Goal: Communication & Community: Answer question/provide support

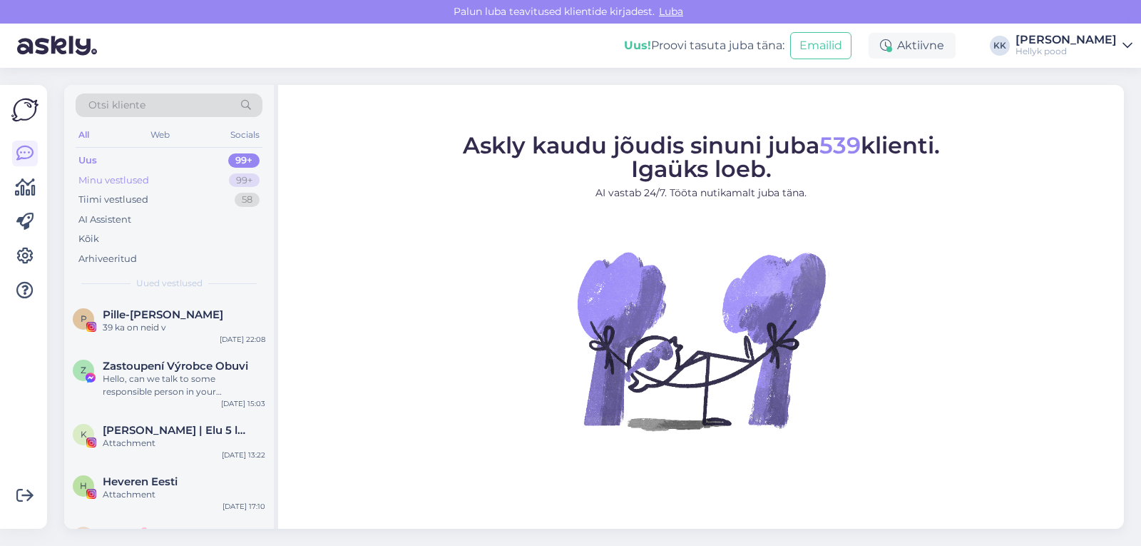
click at [135, 178] on div "Minu vestlused" at bounding box center [113, 180] width 71 height 14
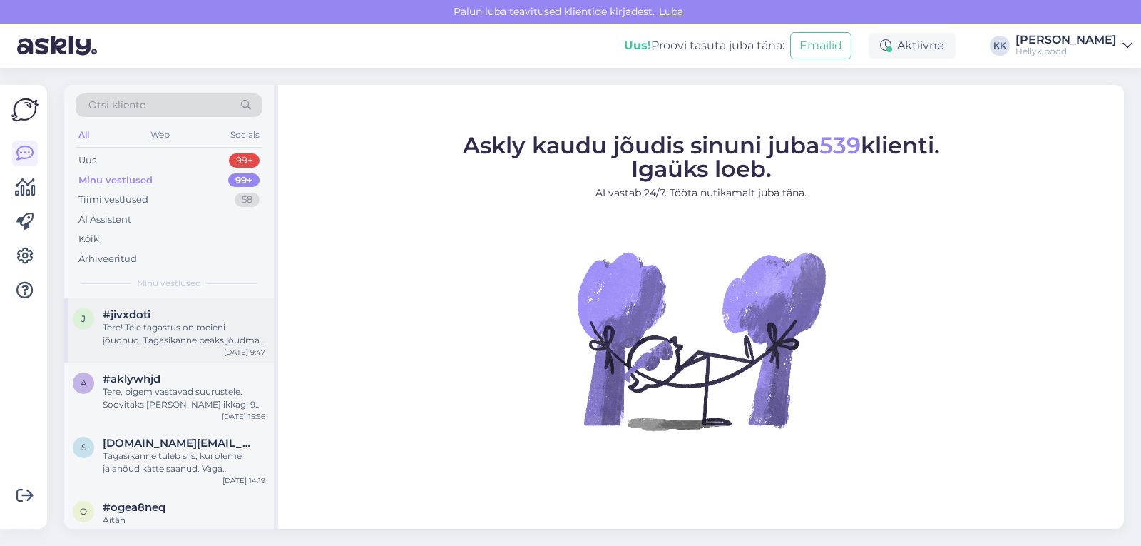
click at [168, 323] on div "Tere! Teie tagastus on meieni jõudnud. Tagasikanne peaks jõudma teieni kas [PER…" at bounding box center [184, 334] width 163 height 26
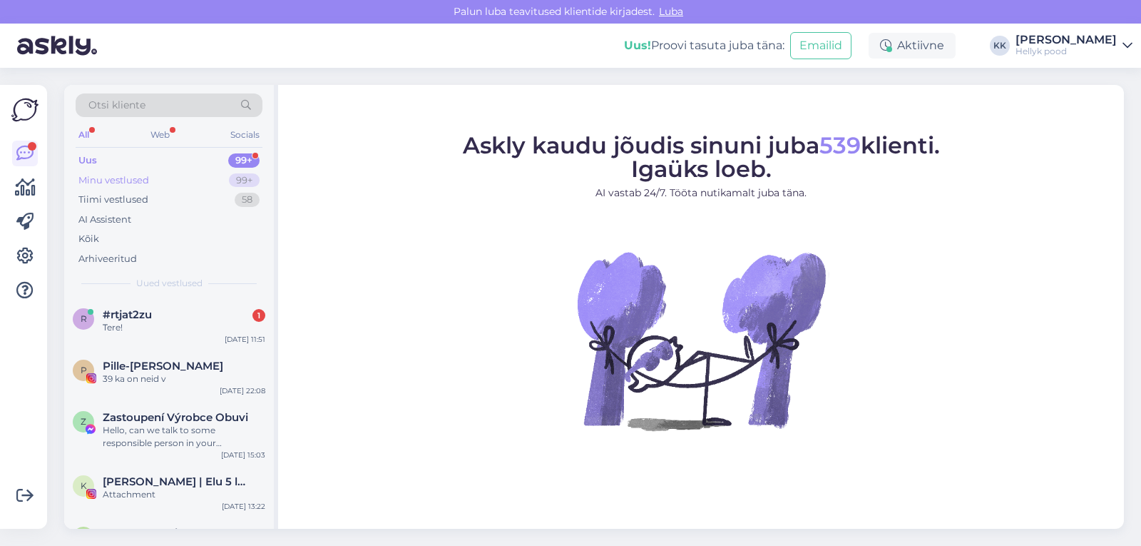
click at [121, 180] on div "Minu vestlused" at bounding box center [113, 180] width 71 height 14
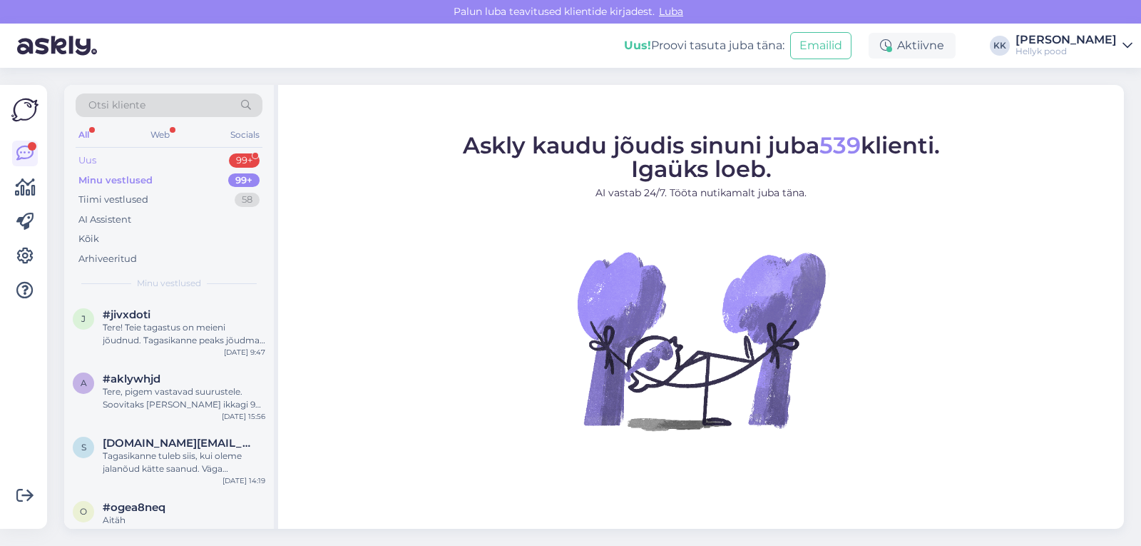
click at [99, 158] on div "Uus 99+" at bounding box center [169, 161] width 187 height 20
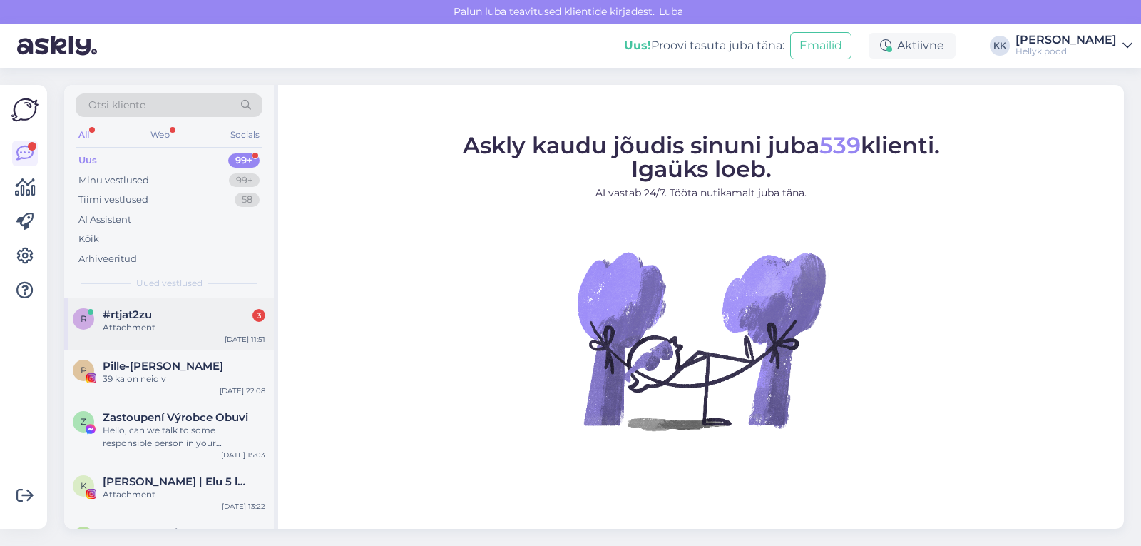
click at [114, 313] on span "#rtjat2zu" at bounding box center [127, 314] width 49 height 13
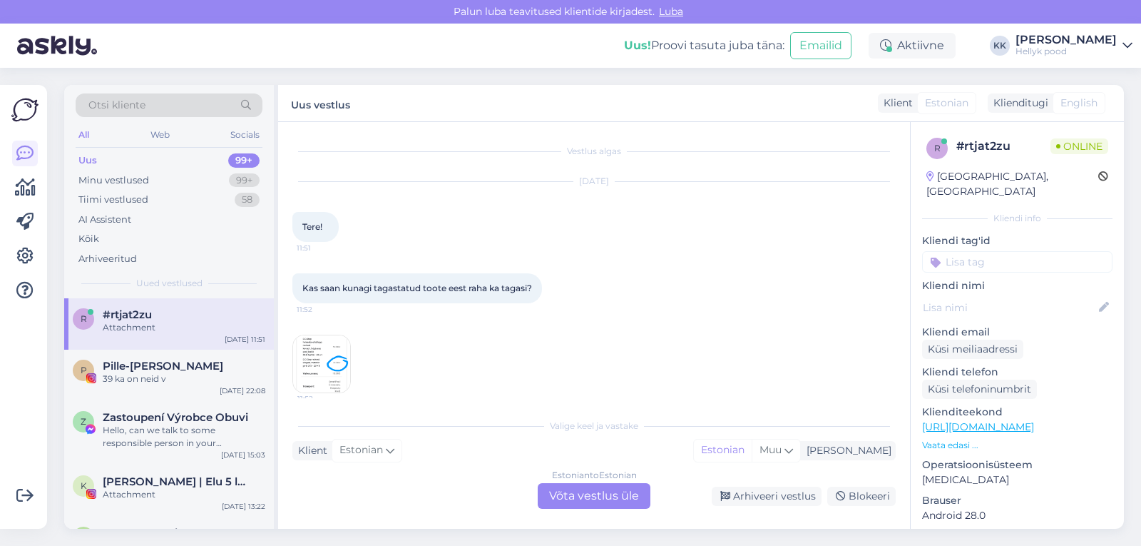
scroll to position [11, 0]
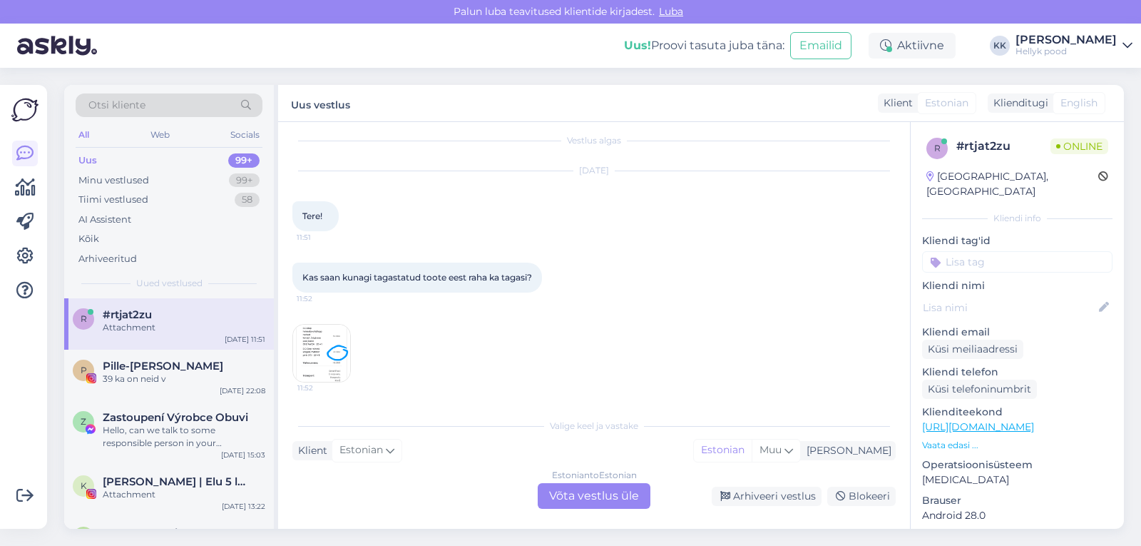
click at [323, 345] on img at bounding box center [321, 353] width 57 height 57
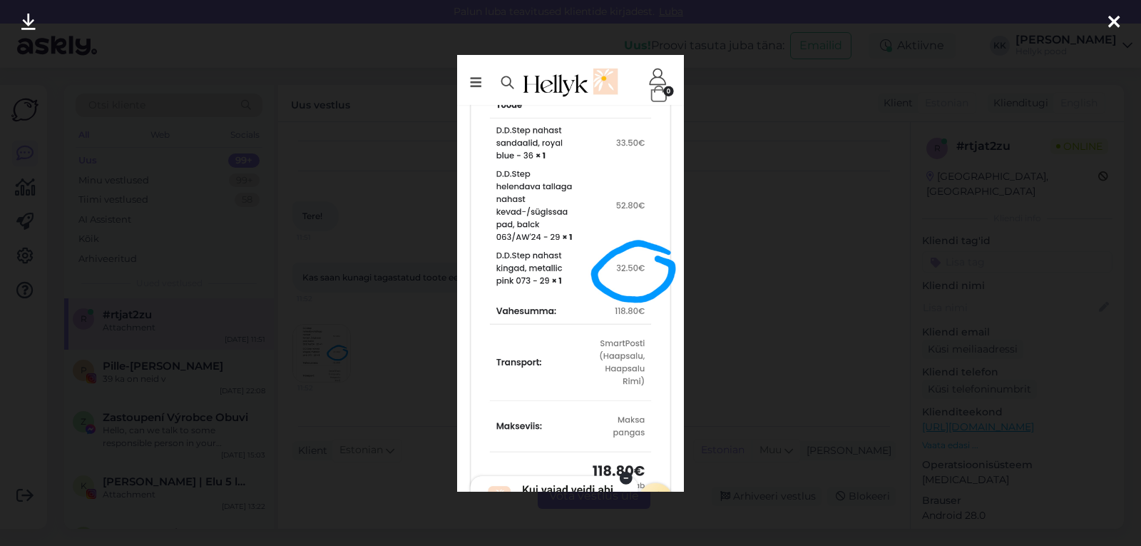
click at [722, 277] on div at bounding box center [570, 273] width 1141 height 546
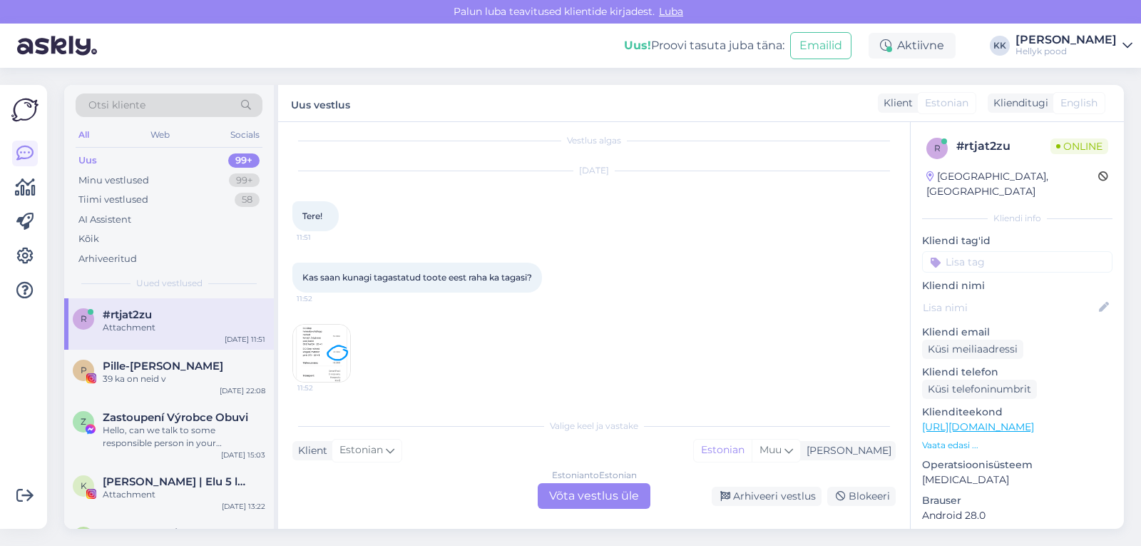
click at [576, 493] on div "Estonian to Estonian Võta vestlus üle" at bounding box center [594, 496] width 113 height 26
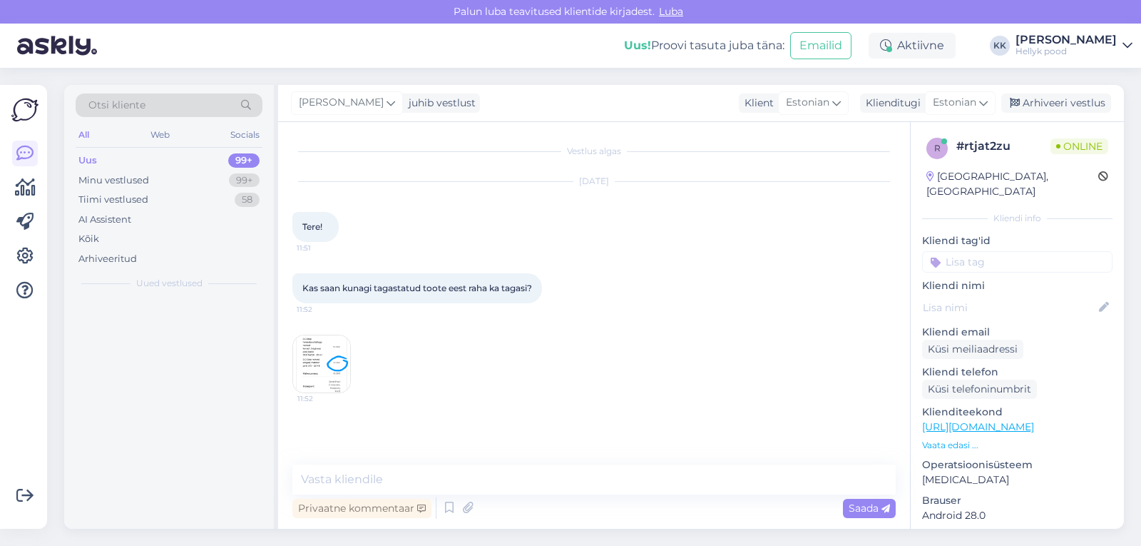
scroll to position [0, 0]
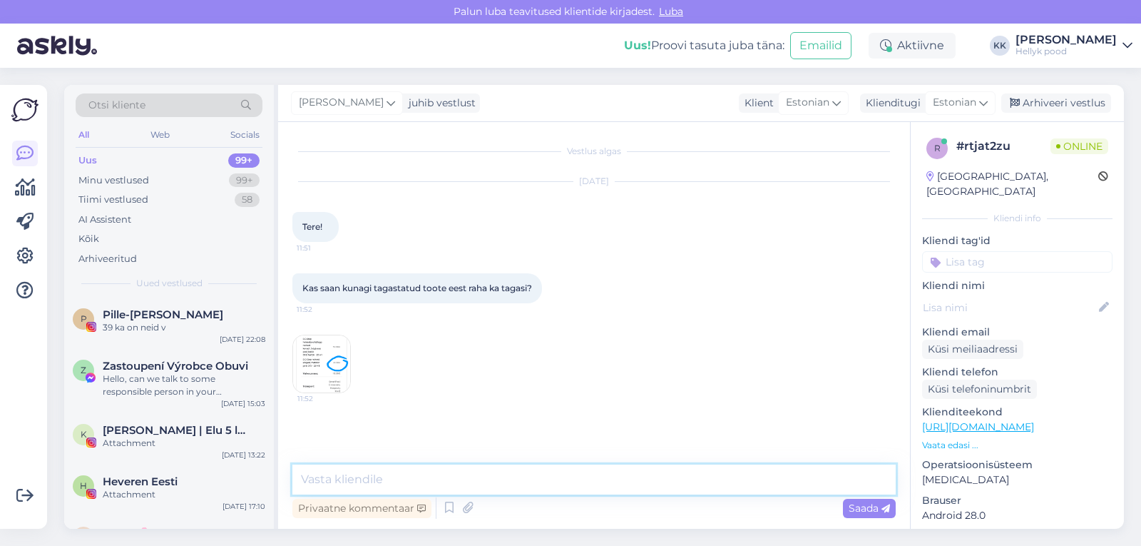
click at [380, 483] on textarea at bounding box center [593, 479] width 603 height 30
click at [331, 354] on img at bounding box center [321, 363] width 57 height 57
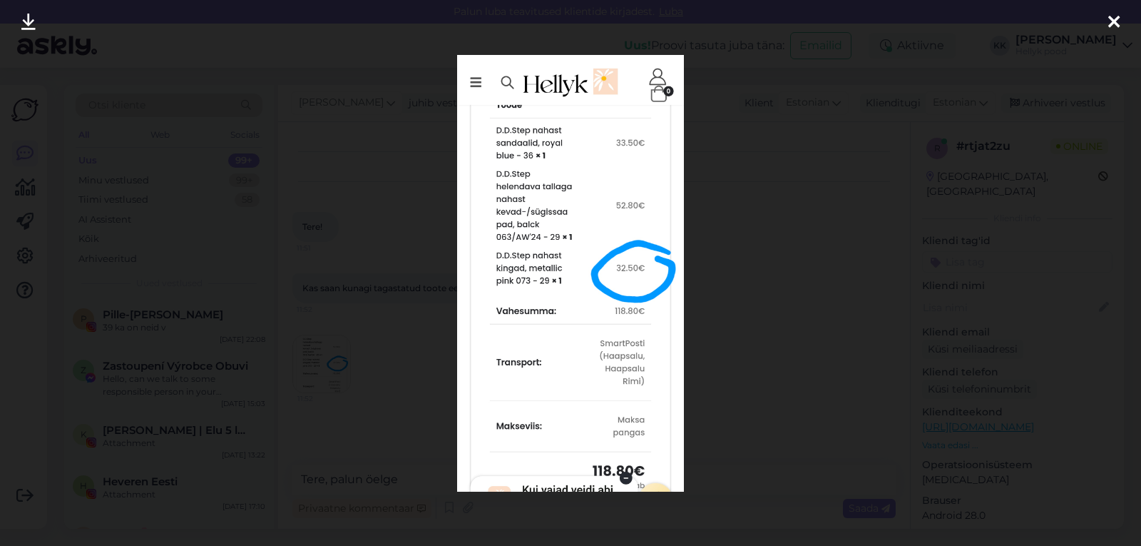
click at [725, 363] on div at bounding box center [570, 273] width 1141 height 546
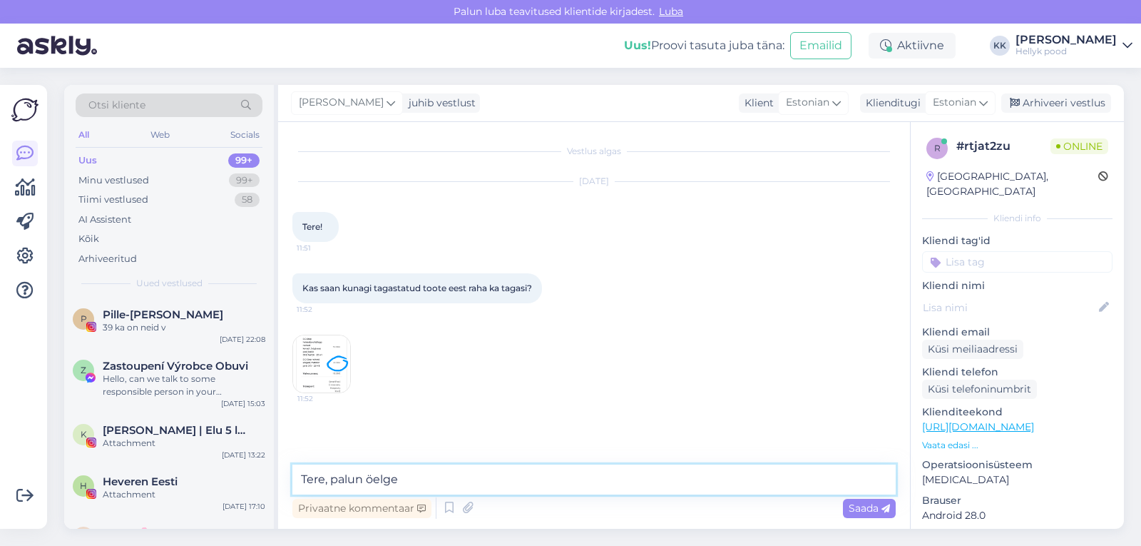
click at [461, 478] on textarea "Tere, palun öelge" at bounding box center [593, 479] width 603 height 30
type textarea "Tere, palun öelge oma tellimuse number"
click at [855, 509] on span "Saada" at bounding box center [869, 507] width 41 height 13
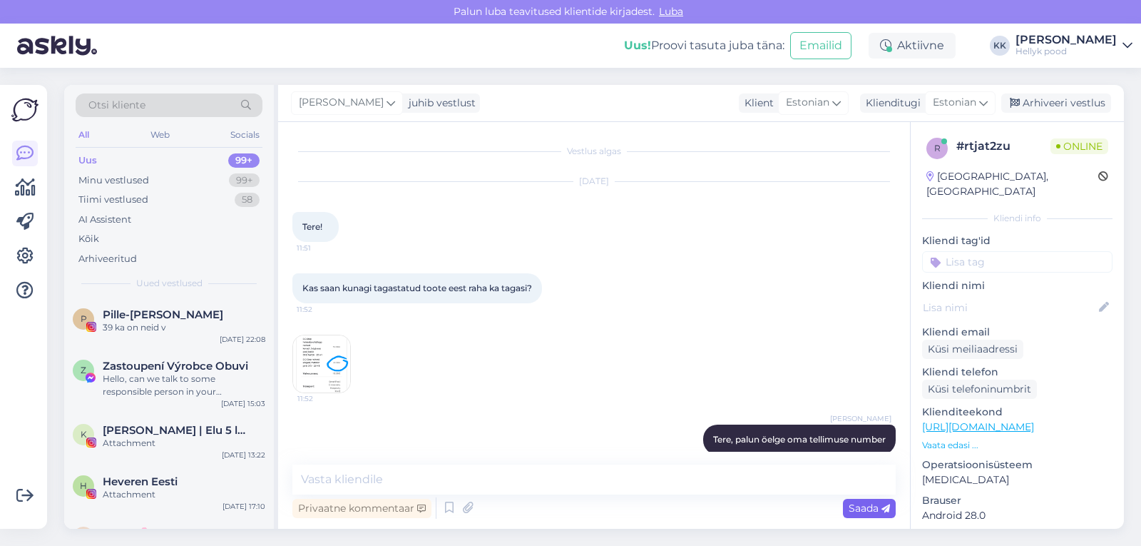
scroll to position [19, 0]
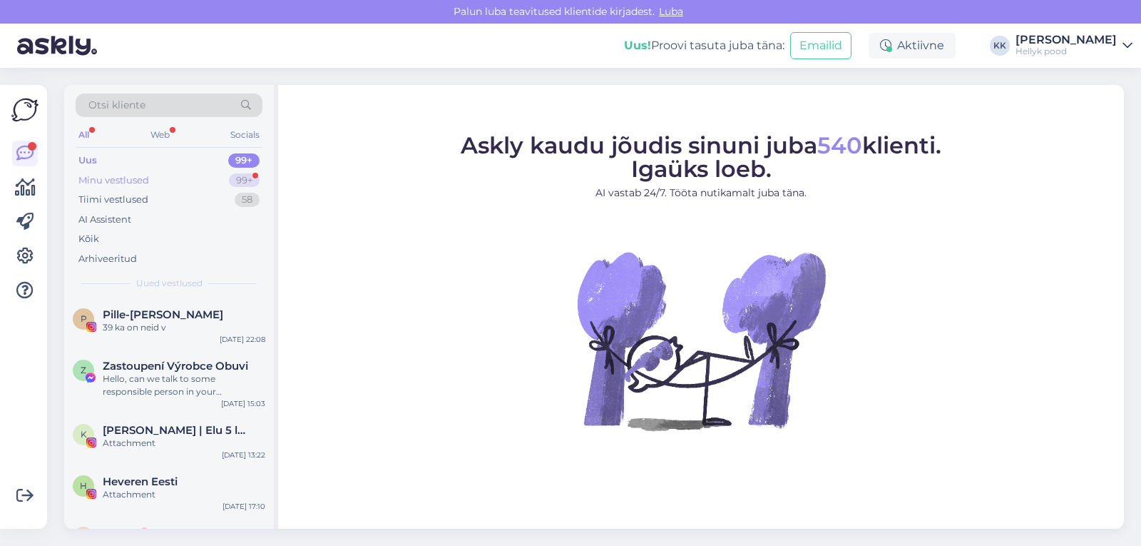
click at [116, 178] on div "Minu vestlused" at bounding box center [113, 180] width 71 height 14
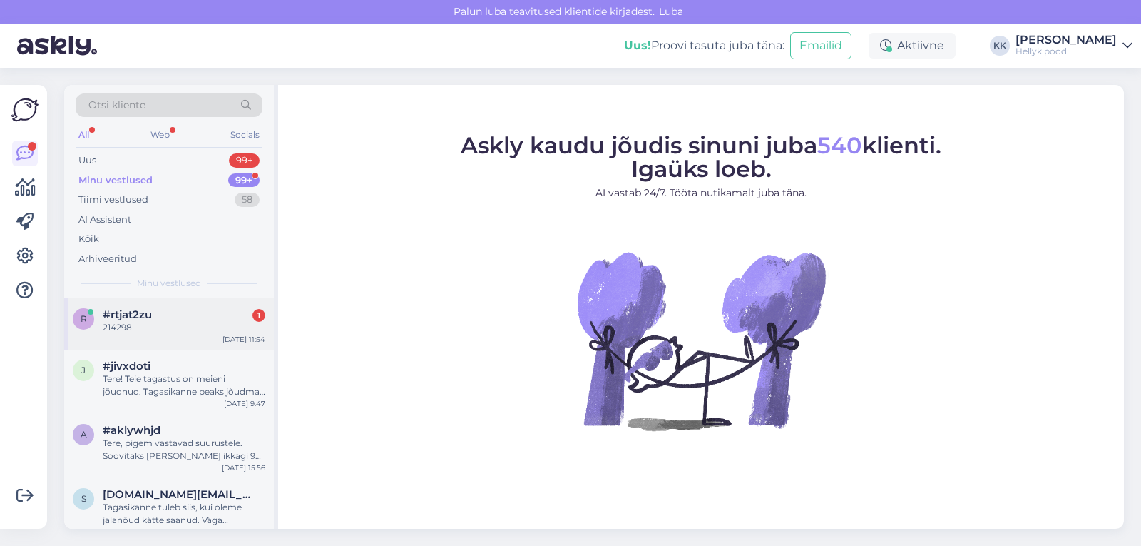
click at [116, 316] on span "#rtjat2zu" at bounding box center [127, 314] width 49 height 13
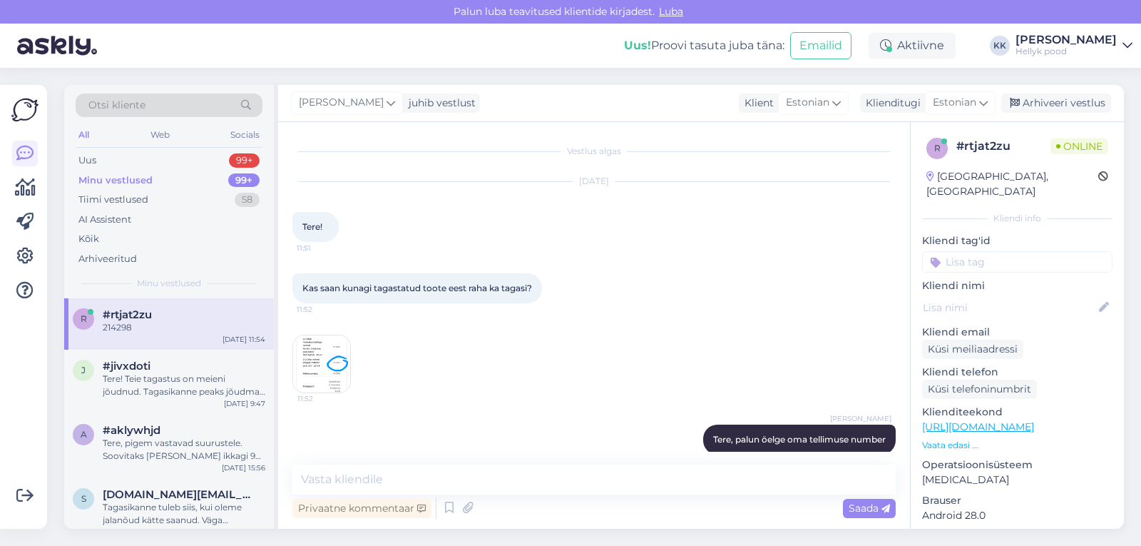
scroll to position [80, 0]
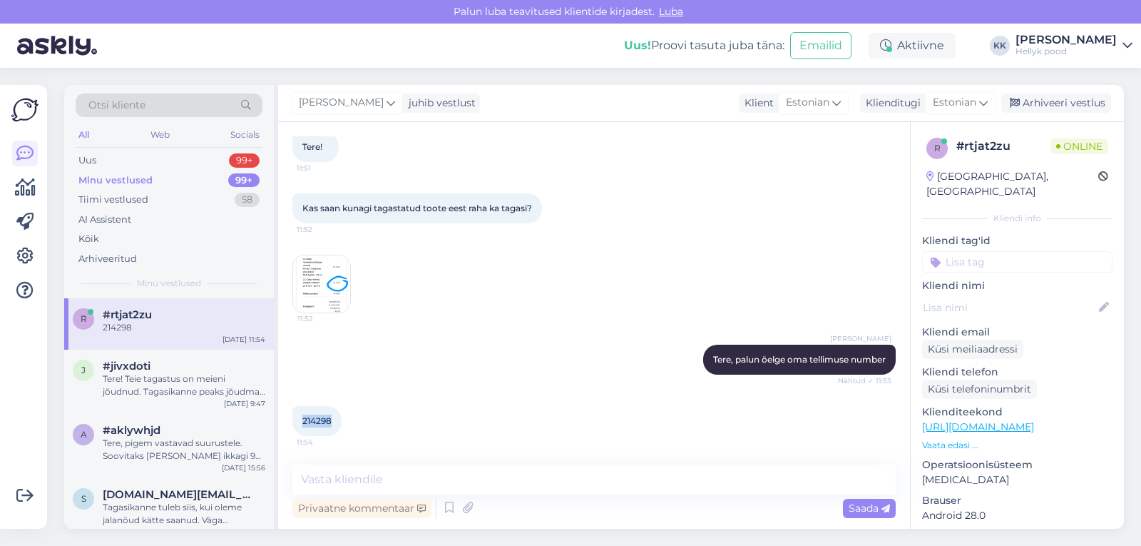
drag, startPoint x: 301, startPoint y: 419, endPoint x: 332, endPoint y: 422, distance: 30.8
click at [332, 422] on div "214298 11:54" at bounding box center [316, 421] width 49 height 30
copy span "214298"
click at [325, 279] on img at bounding box center [321, 283] width 57 height 57
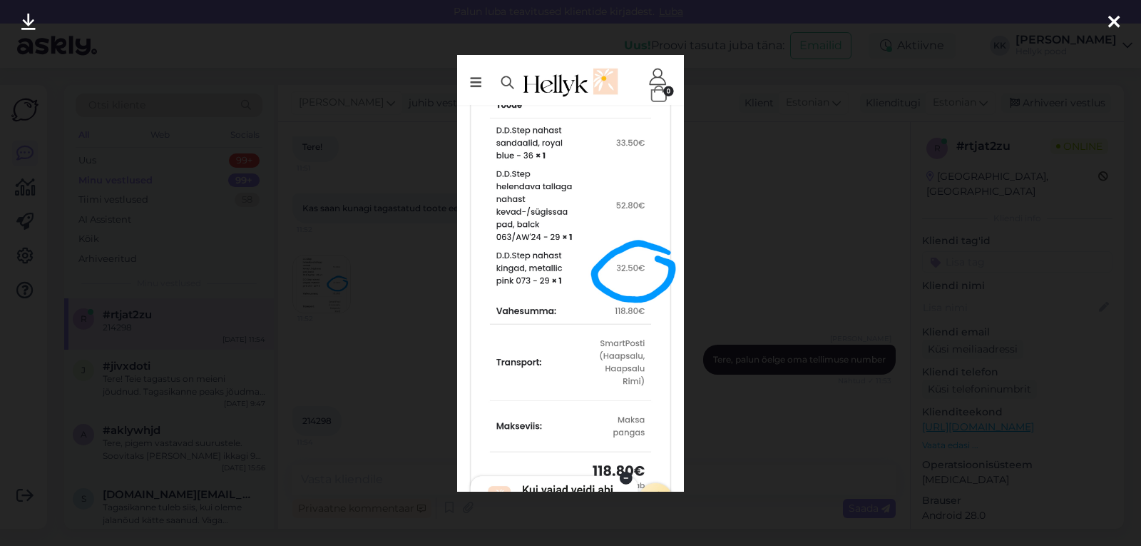
click at [812, 153] on div at bounding box center [570, 273] width 1141 height 546
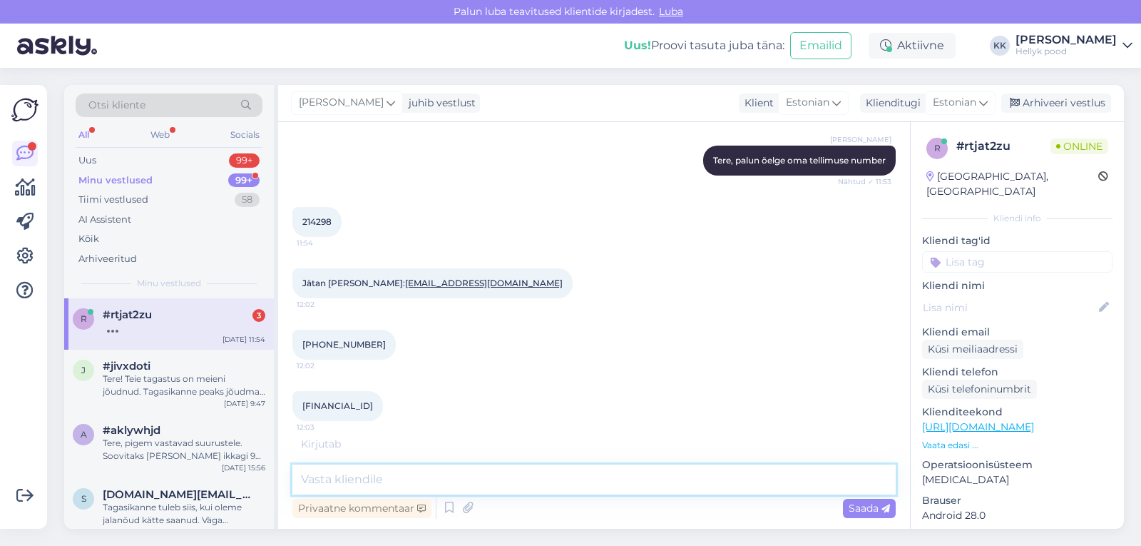
scroll to position [325, 0]
click at [325, 480] on textarea at bounding box center [593, 479] width 603 height 30
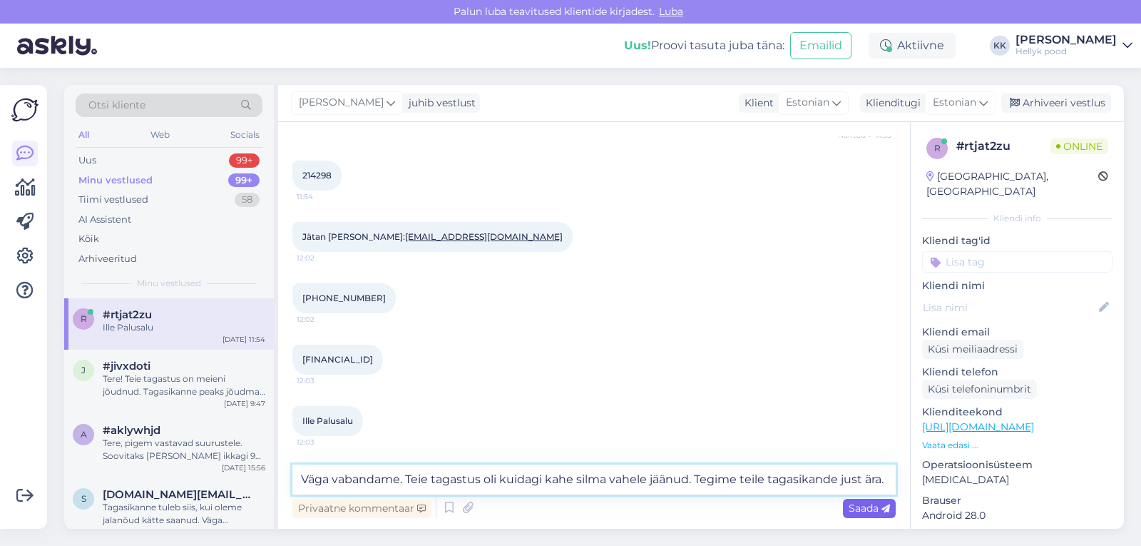
type textarea "Väga vabandame. Teie tagastus oli kuidagi kahe silma vahele jäänud. Tegime teil…"
click at [864, 511] on span "Saada" at bounding box center [869, 507] width 41 height 13
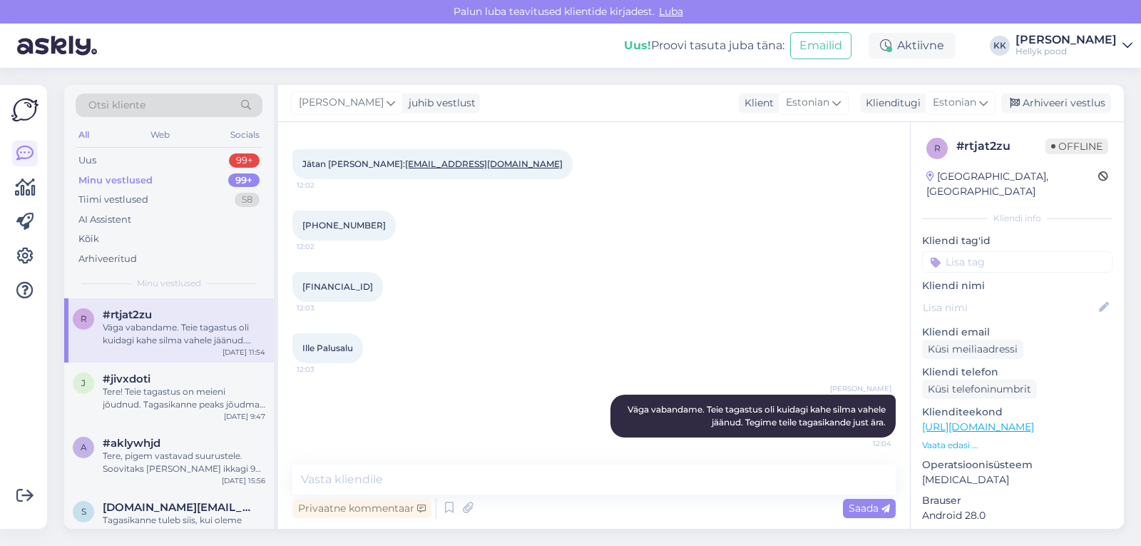
scroll to position [399, 0]
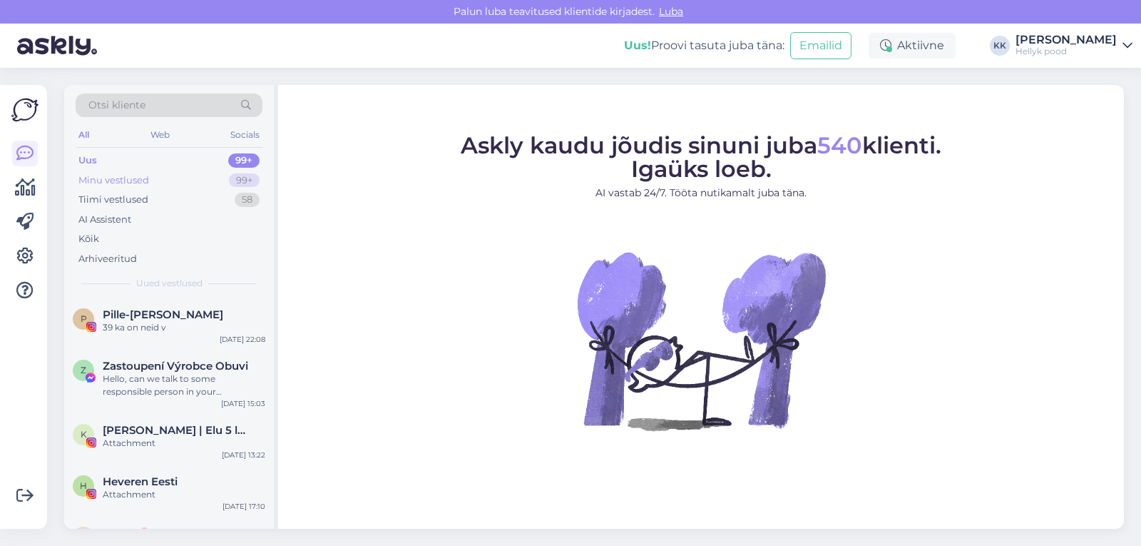
click at [104, 178] on div "Minu vestlused" at bounding box center [113, 180] width 71 height 14
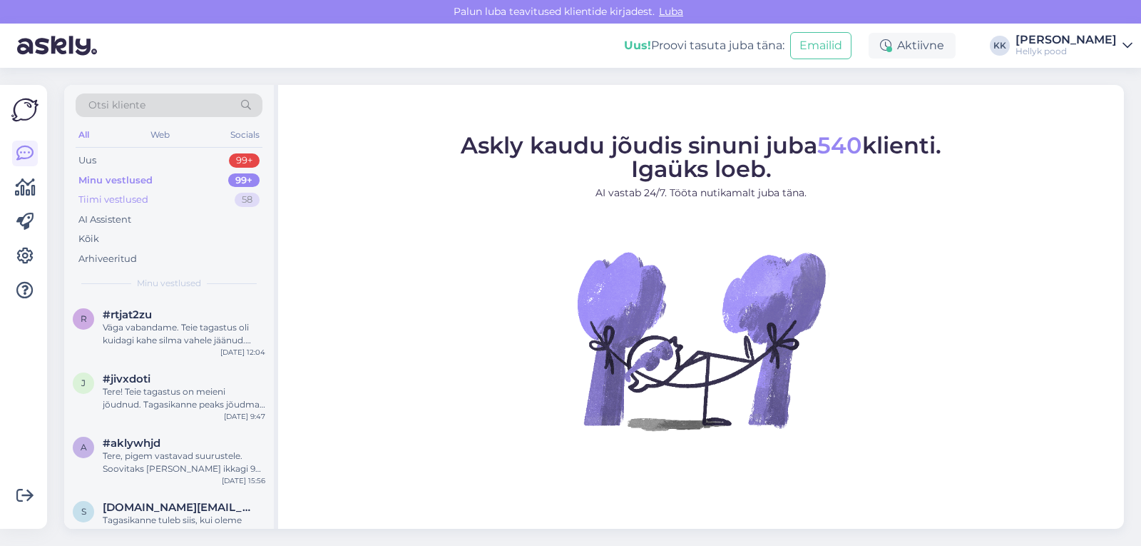
click at [103, 194] on div "Tiimi vestlused" at bounding box center [113, 200] width 70 height 14
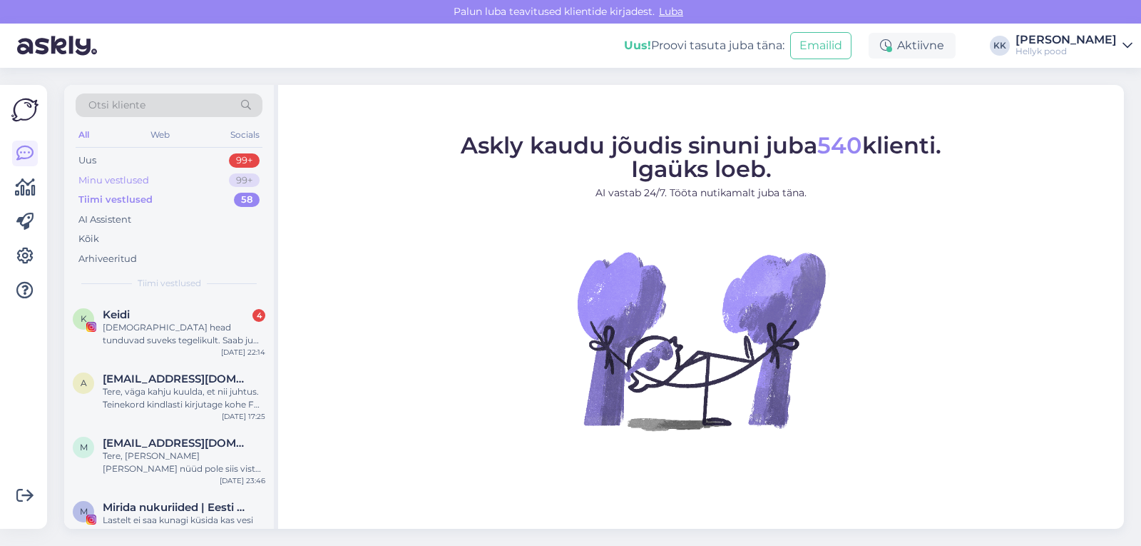
click at [101, 176] on div "Minu vestlused" at bounding box center [113, 180] width 71 height 14
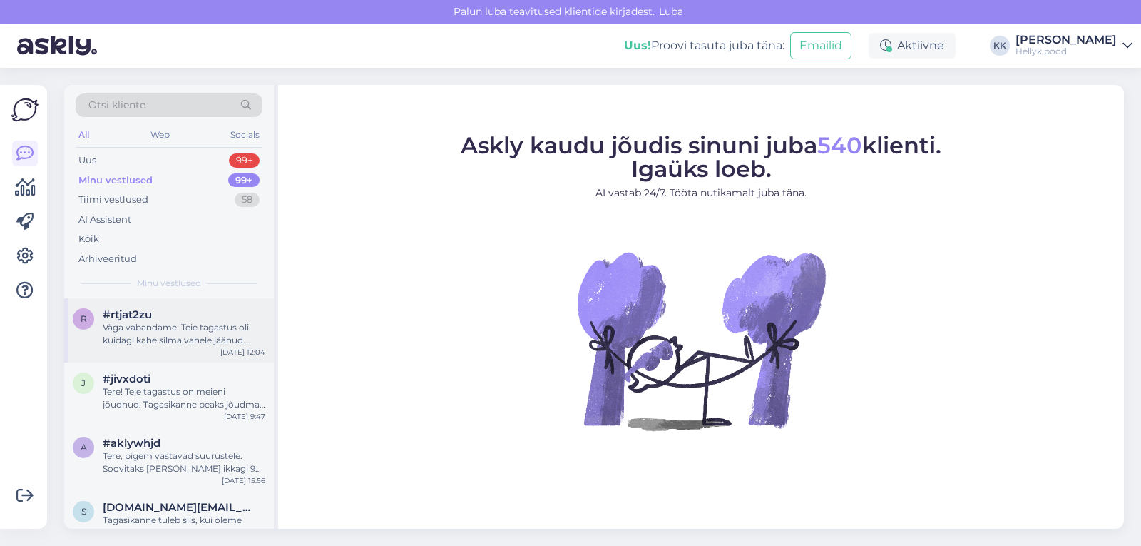
click at [177, 327] on div "Väga vabandame. Teie tagastus oli kuidagi kahe silma vahele jäänud. Tegime teil…" at bounding box center [184, 334] width 163 height 26
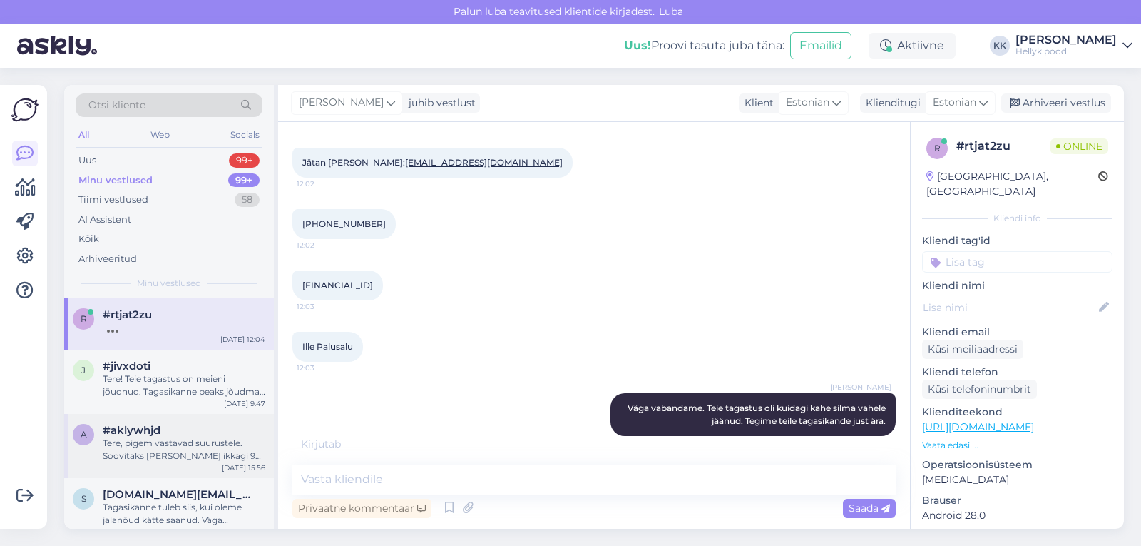
scroll to position [461, 0]
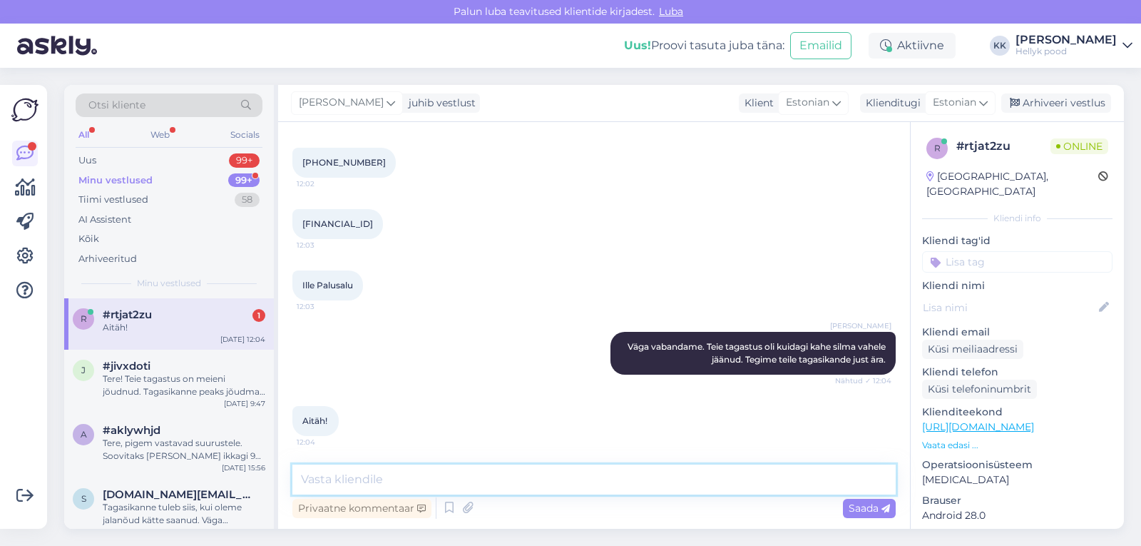
click at [349, 479] on textarea at bounding box center [593, 479] width 603 height 30
type textarea "A"
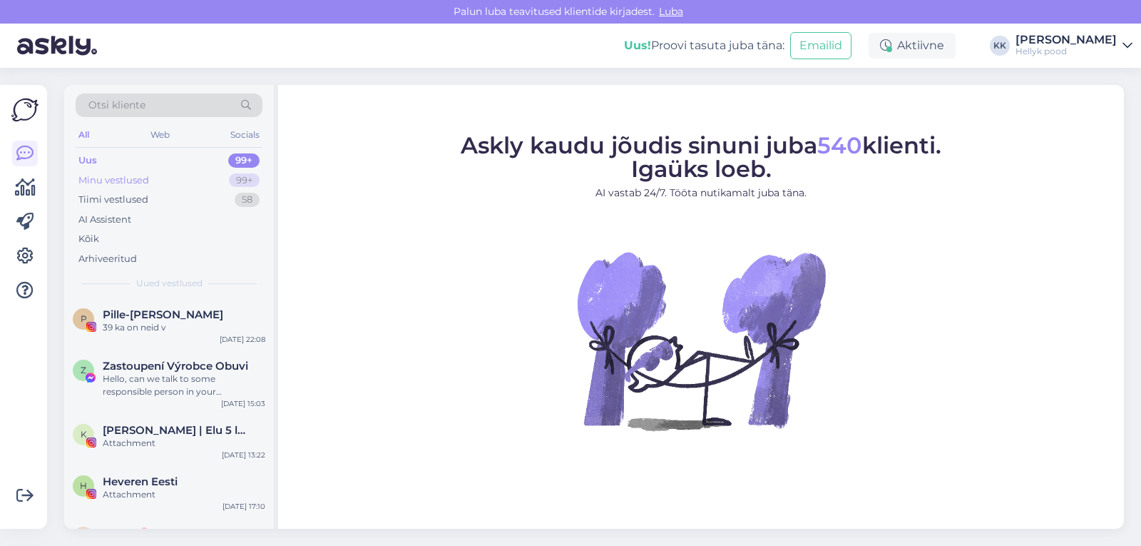
click at [149, 178] on div "Minu vestlused 99+" at bounding box center [169, 180] width 187 height 20
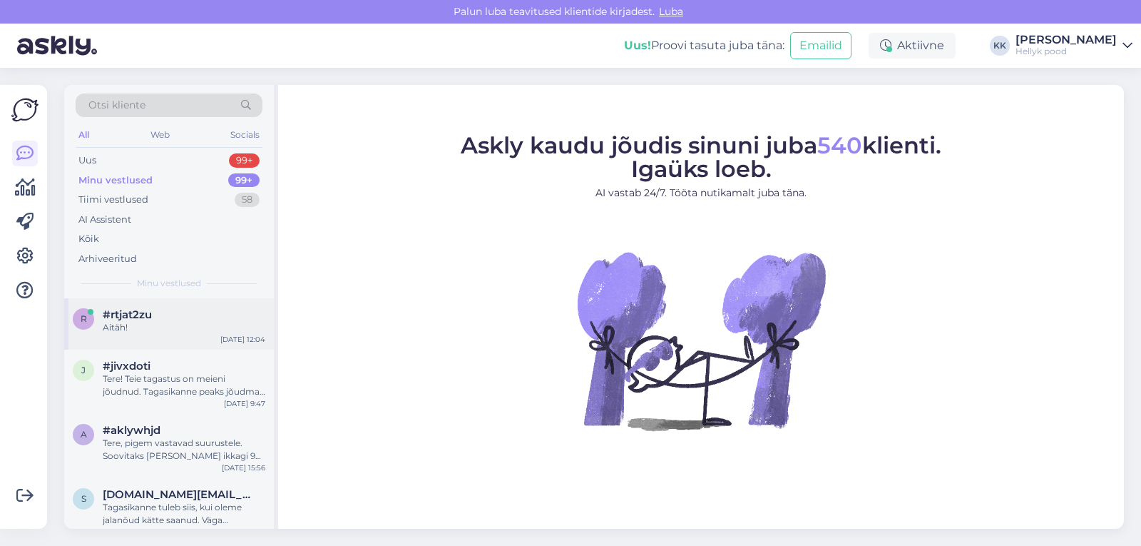
click at [146, 315] on span "#rtjat2zu" at bounding box center [127, 314] width 49 height 13
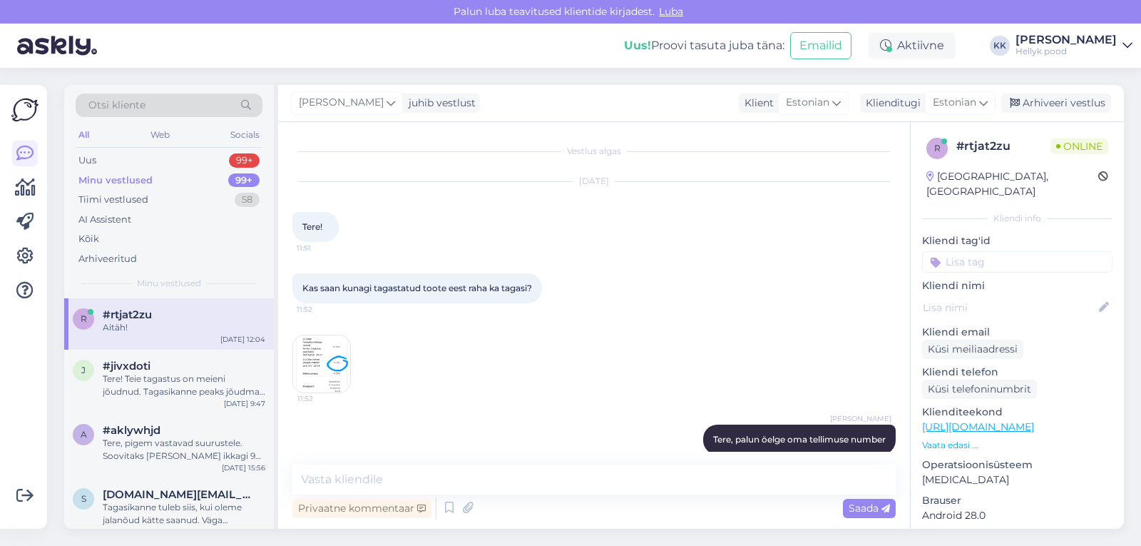
scroll to position [461, 0]
